Goal: Task Accomplishment & Management: Manage account settings

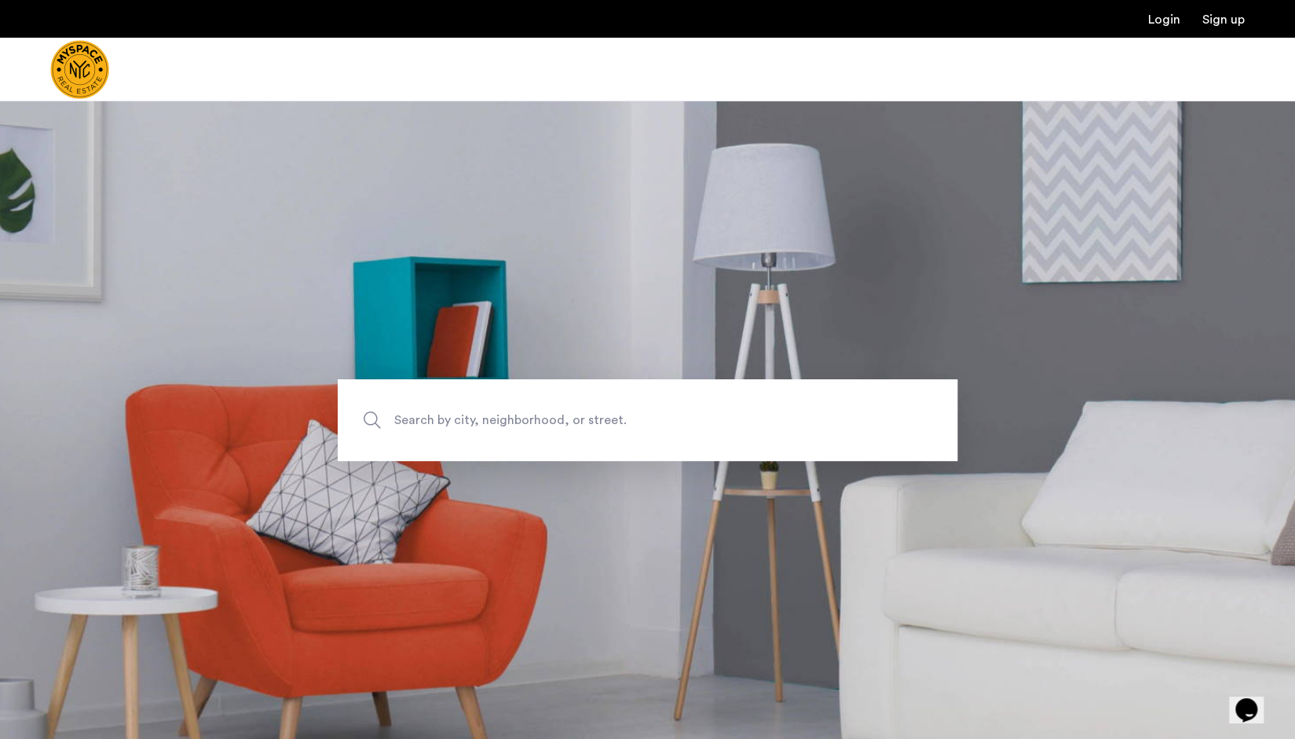
click at [1167, 18] on link "Login" at bounding box center [1164, 19] width 32 height 13
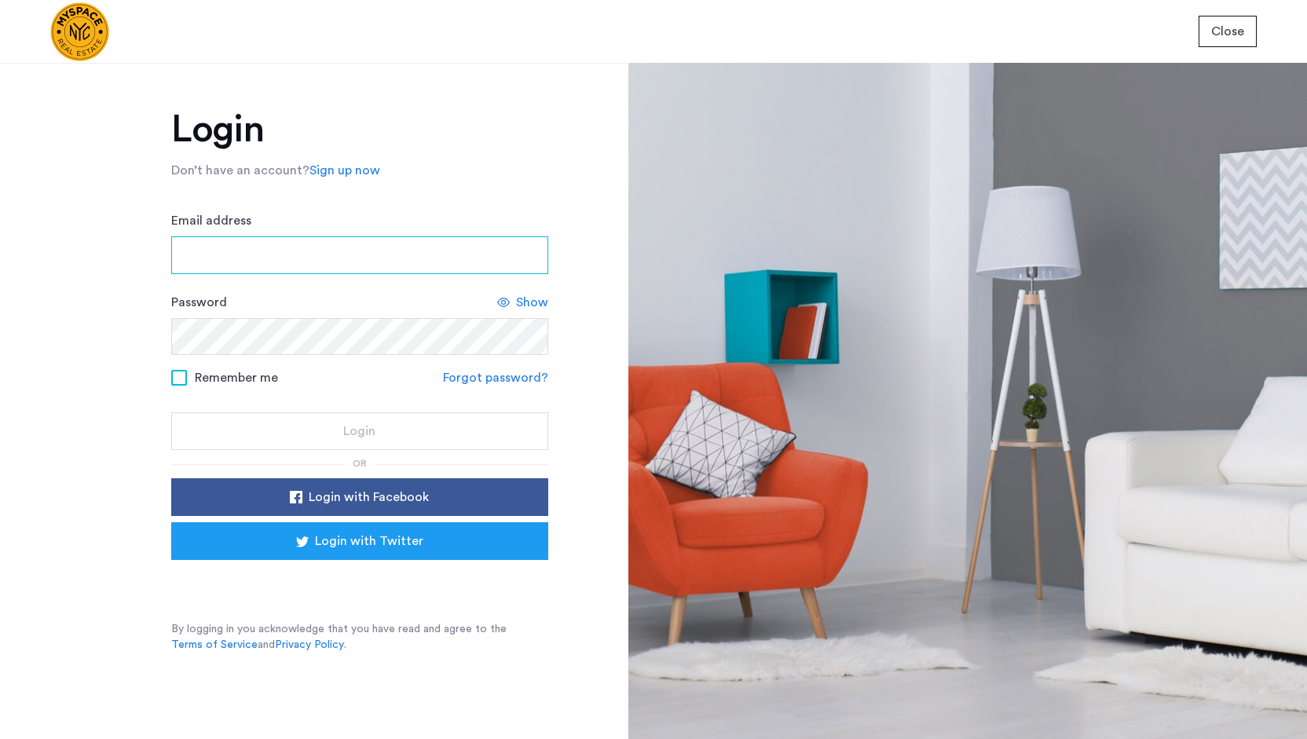
click at [358, 243] on input "Email address" at bounding box center [359, 255] width 377 height 38
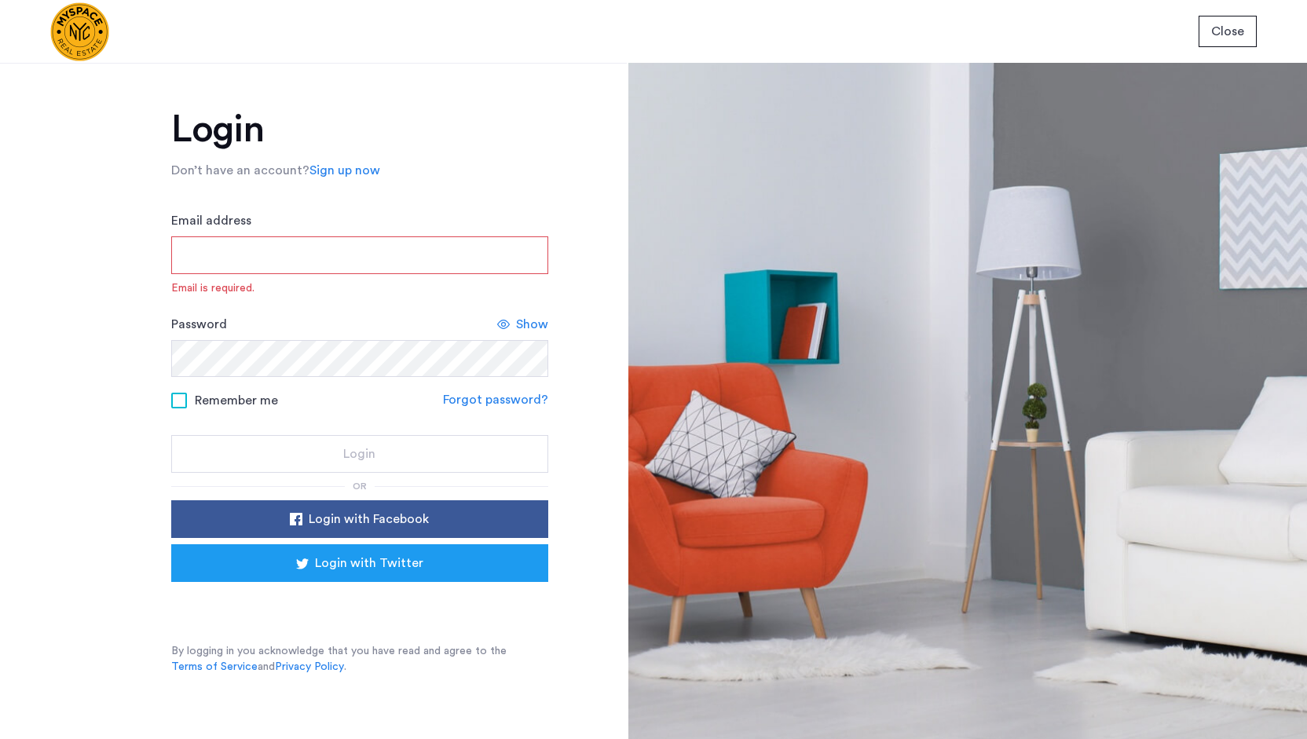
click at [568, 689] on div "Login Don’t have an account? Sign up now Email address Email is required. Passw…" at bounding box center [313, 401] width 627 height 676
click at [828, 28] on div "Close" at bounding box center [653, 31] width 1307 height 63
click at [338, 252] on input "Email address" at bounding box center [359, 255] width 377 height 38
click at [494, 399] on link "Forgot password?" at bounding box center [495, 399] width 105 height 19
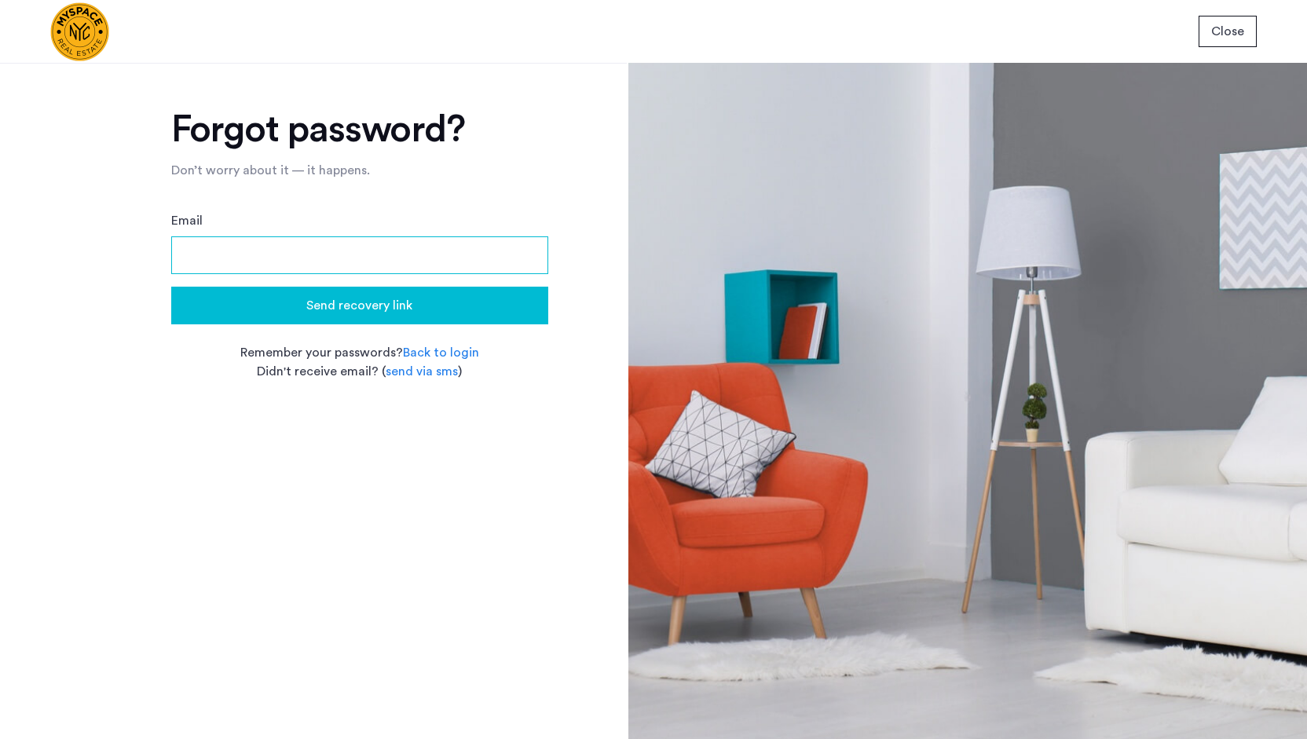
click at [312, 238] on input "Email" at bounding box center [359, 255] width 377 height 38
type input "**********"
click at [385, 298] on span "Send recovery link" at bounding box center [359, 305] width 106 height 19
